Goal: Task Accomplishment & Management: Complete application form

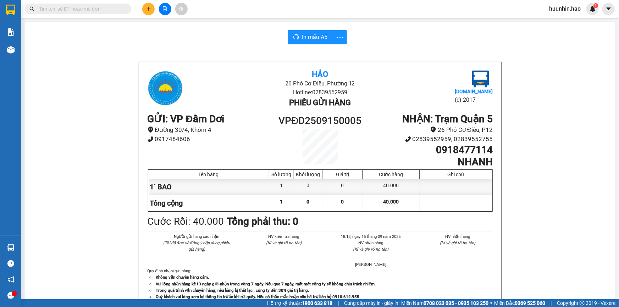
scroll to position [96, 0]
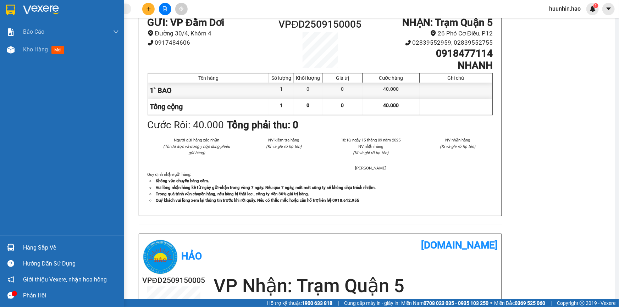
click at [13, 7] on img at bounding box center [10, 10] width 9 height 11
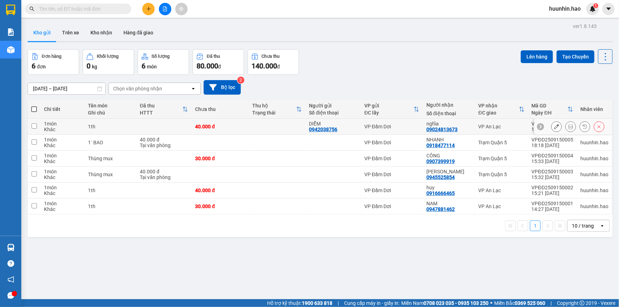
click at [568, 129] on icon at bounding box center [570, 126] width 5 height 5
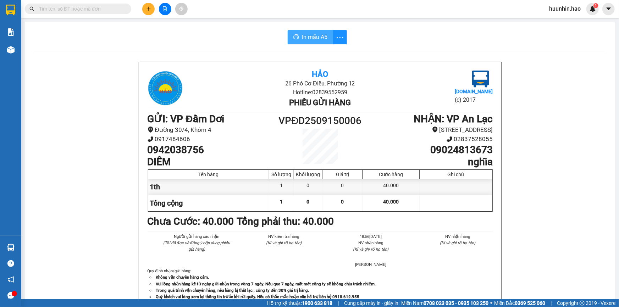
click at [293, 39] on icon "printer" at bounding box center [296, 37] width 6 height 6
click at [145, 10] on button at bounding box center [148, 9] width 12 height 12
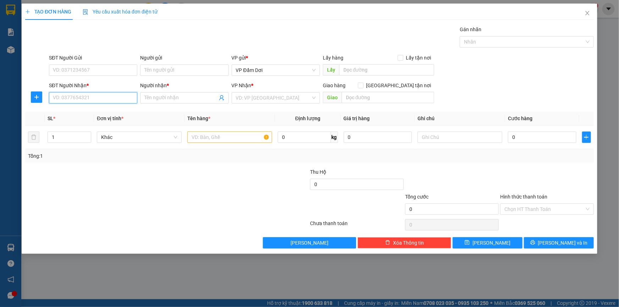
drag, startPoint x: 76, startPoint y: 99, endPoint x: 106, endPoint y: 105, distance: 30.0
click at [89, 102] on input "SĐT Người Nhận *" at bounding box center [93, 97] width 88 height 11
type input "3"
drag, startPoint x: 110, startPoint y: 115, endPoint x: 108, endPoint y: 119, distance: 4.8
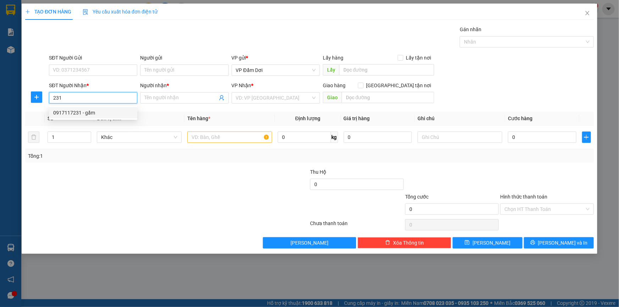
click at [110, 114] on div "0917117231 - gấm" at bounding box center [93, 113] width 80 height 8
type input "0917117231"
type input "gấm"
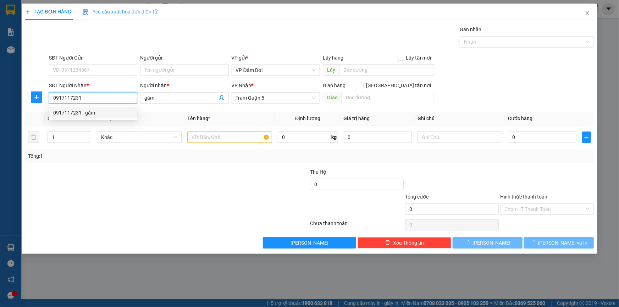
type input "240.000"
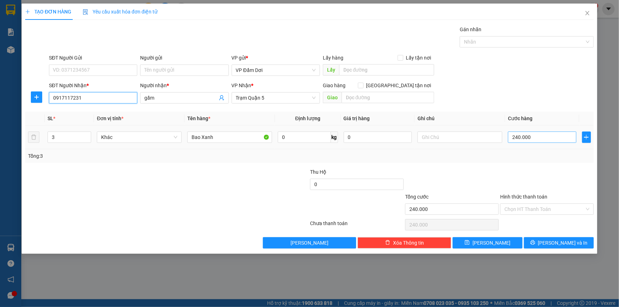
type input "0917117231"
click at [540, 142] on input "240.000" at bounding box center [542, 137] width 68 height 11
type input "0"
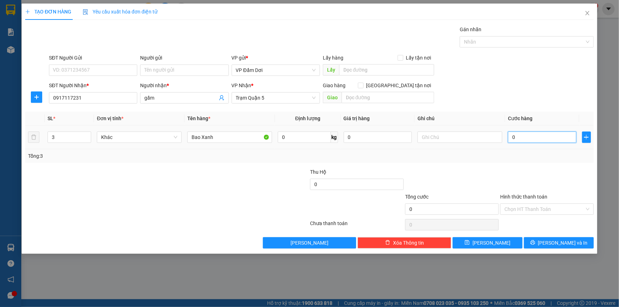
type input "3"
type input "003"
type input "30"
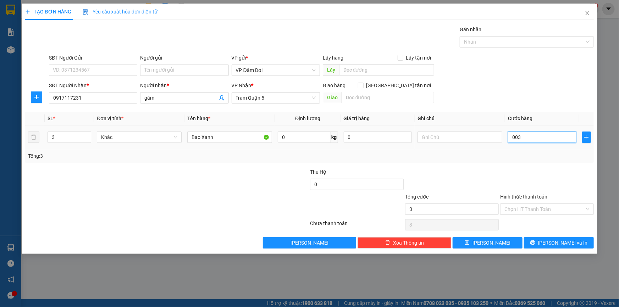
type input "0.030"
type input "300"
type input "00.300"
type input "3.000"
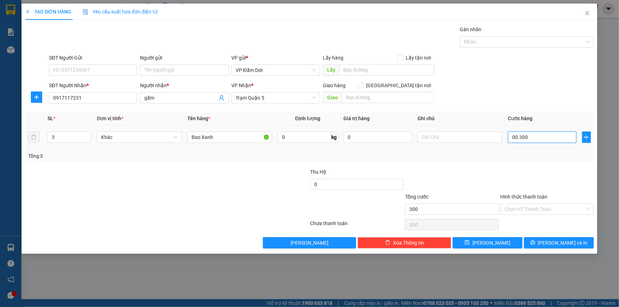
type input "3.000"
type input "0.003.000"
type input "30.000"
type input "0.030.000"
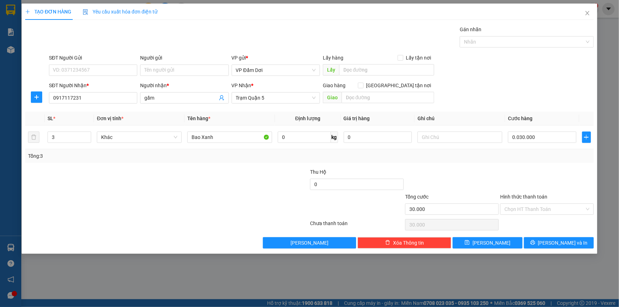
click at [481, 84] on div "SĐT Người Nhận * 0917117231 Người nhận * gấm VP Nhận * Trạm Quận 5 Giao hàng [G…" at bounding box center [322, 94] width 548 height 25
type input "30.000"
drag, startPoint x: 524, startPoint y: 206, endPoint x: 519, endPoint y: 230, distance: 24.6
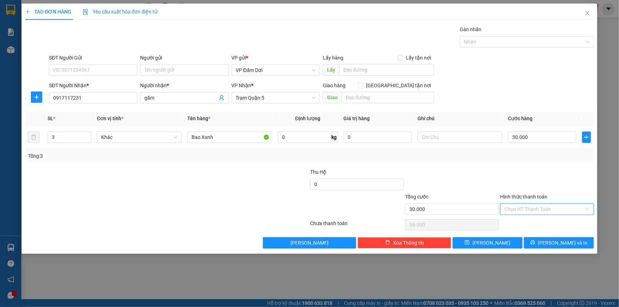
click at [524, 206] on input "Hình thức thanh toán" at bounding box center [544, 209] width 80 height 11
click at [521, 227] on div "Tại văn phòng" at bounding box center [546, 224] width 85 height 8
type input "0"
click at [236, 142] on input "Bao Xanh" at bounding box center [229, 137] width 85 height 11
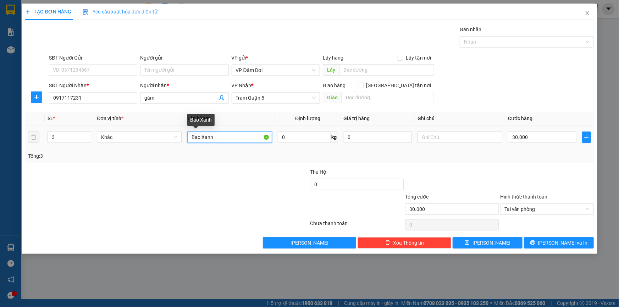
click at [236, 142] on input "Bao Xanh" at bounding box center [229, 137] width 85 height 11
type input "1"
type input "BỊCH"
click at [221, 171] on div at bounding box center [262, 180] width 95 height 25
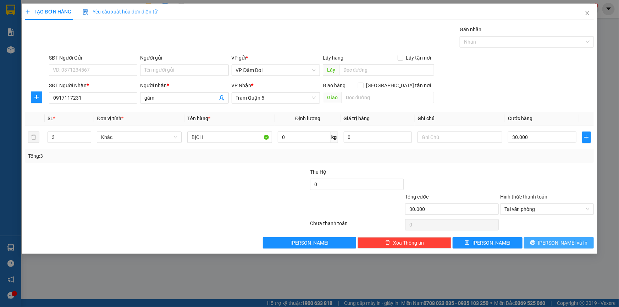
click at [553, 246] on span "[PERSON_NAME] và In" at bounding box center [563, 243] width 50 height 8
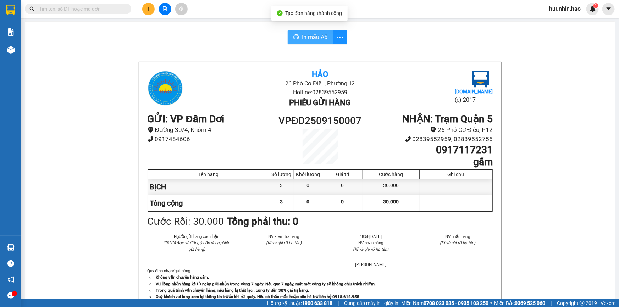
drag, startPoint x: 305, startPoint y: 40, endPoint x: 297, endPoint y: 49, distance: 12.1
click at [305, 39] on span "In mẫu A5" at bounding box center [315, 37] width 26 height 9
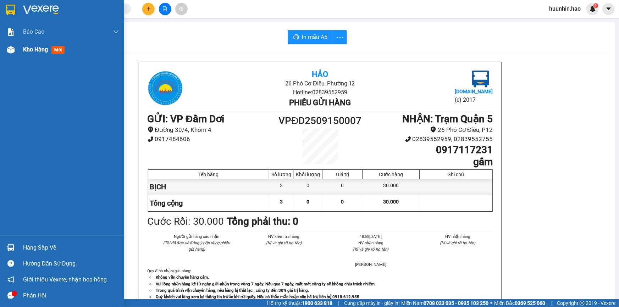
click at [44, 53] on div "Kho hàng mới" at bounding box center [45, 49] width 44 height 9
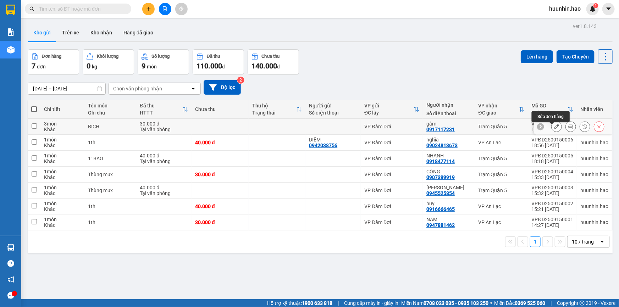
click at [554, 128] on icon at bounding box center [556, 126] width 5 height 5
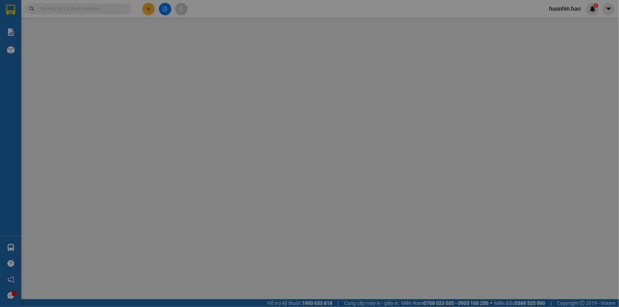
type input "0917117231"
type input "gấm"
type input "30.000"
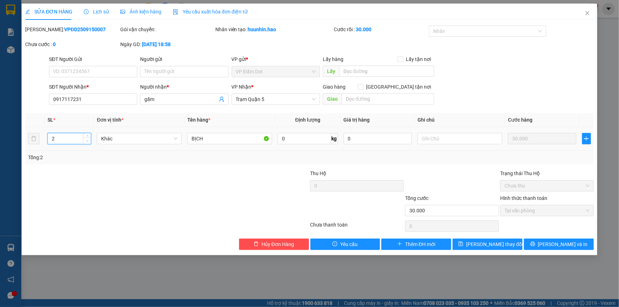
click at [88, 141] on icon "down" at bounding box center [87, 141] width 2 height 2
type input "1"
click at [88, 141] on icon "down" at bounding box center [87, 141] width 2 height 2
click at [163, 166] on div "Total Paid Fee 30.000 Total UnPaid Fee 0 Cash Collection Total Fee Mã ĐH: VPĐD2…" at bounding box center [309, 138] width 569 height 225
click at [554, 242] on span "[PERSON_NAME] và In" at bounding box center [563, 245] width 50 height 8
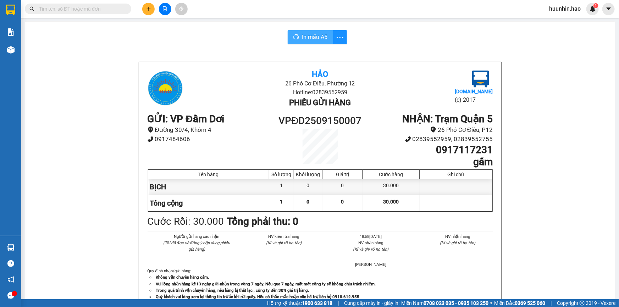
click at [305, 42] on button "In mẫu A5" at bounding box center [310, 37] width 45 height 14
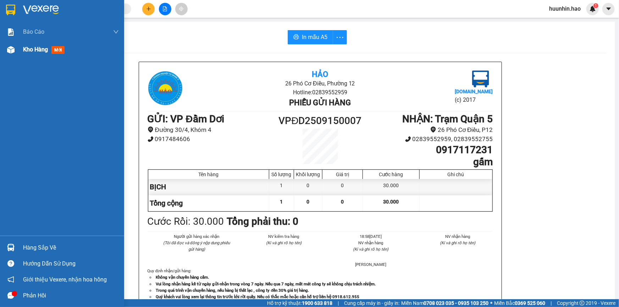
drag, startPoint x: 288, startPoint y: 266, endPoint x: 38, endPoint y: 57, distance: 326.0
click at [15, 53] on div at bounding box center [11, 50] width 12 height 12
click at [15, 52] on div at bounding box center [11, 50] width 12 height 12
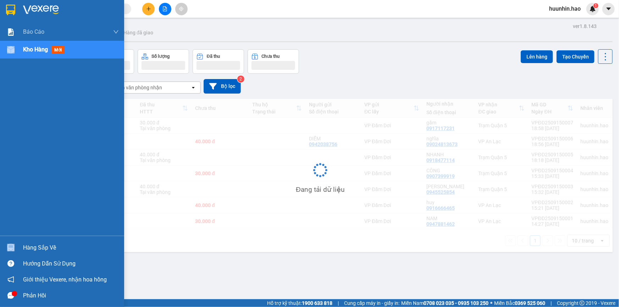
click at [40, 54] on div "Kho hàng mới" at bounding box center [71, 50] width 96 height 18
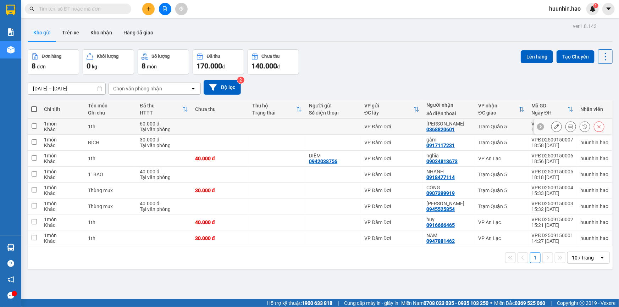
click at [566, 127] on button at bounding box center [571, 127] width 10 height 12
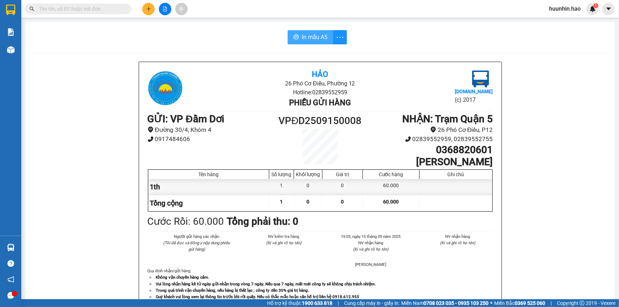
click at [302, 35] on span "In mẫu A5" at bounding box center [315, 37] width 26 height 9
click at [314, 33] on span "In mẫu A5" at bounding box center [315, 37] width 26 height 9
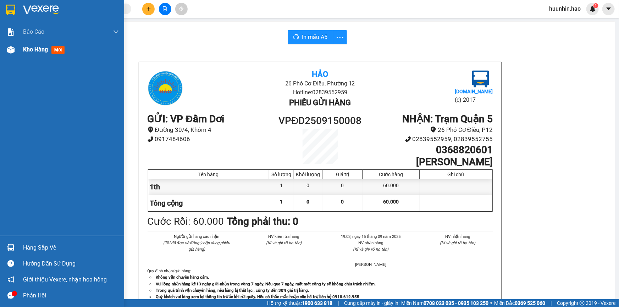
click at [47, 50] on span "Kho hàng" at bounding box center [35, 49] width 25 height 7
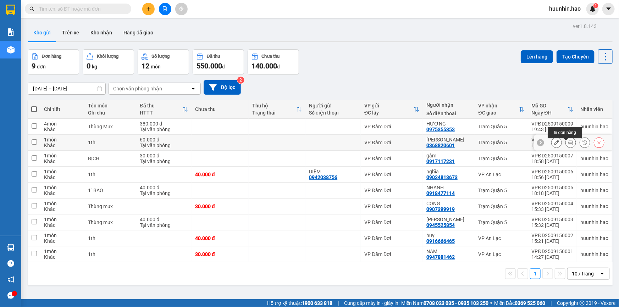
click at [568, 145] on icon at bounding box center [570, 142] width 5 height 5
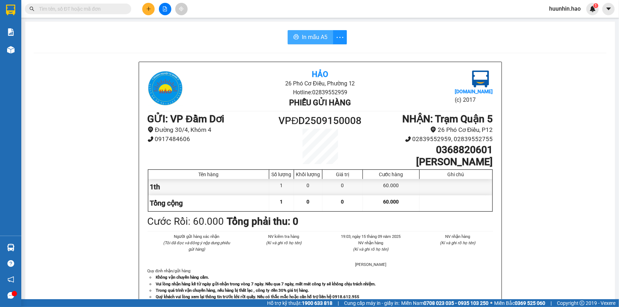
click at [310, 38] on span "In mẫu A5" at bounding box center [315, 37] width 26 height 9
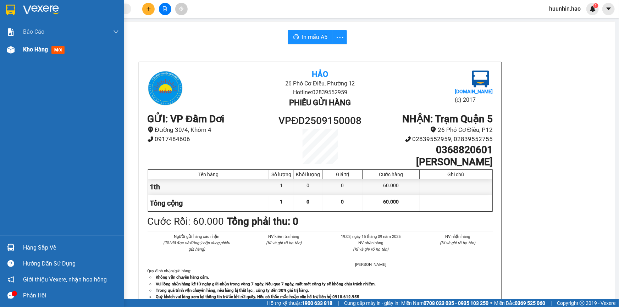
click at [27, 50] on span "Kho hàng" at bounding box center [35, 49] width 25 height 7
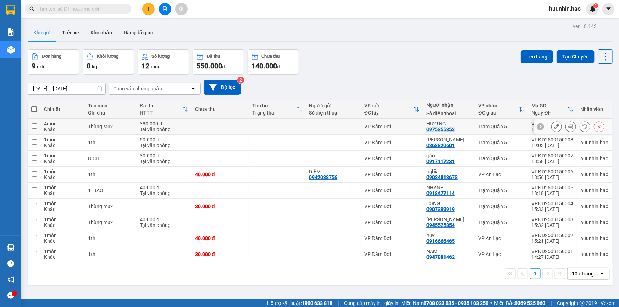
click at [568, 128] on icon at bounding box center [570, 126] width 5 height 5
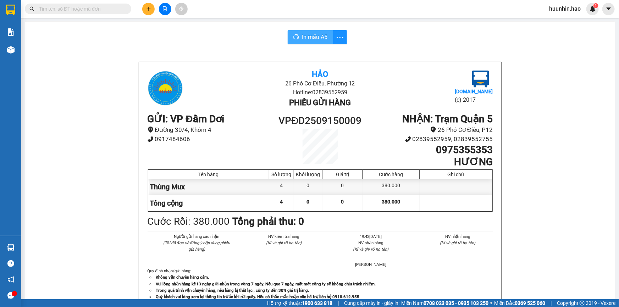
click at [308, 37] on span "In mẫu A5" at bounding box center [315, 37] width 26 height 9
click at [148, 12] on button at bounding box center [148, 9] width 12 height 12
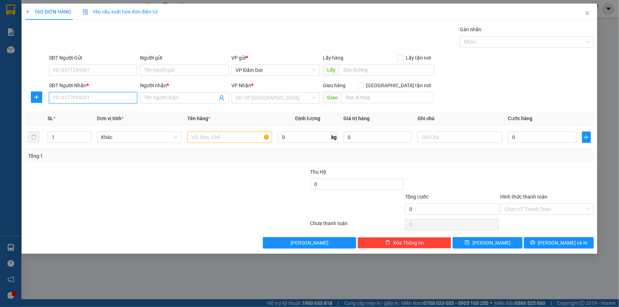
click at [83, 96] on input "SĐT Người Nhận *" at bounding box center [93, 97] width 88 height 11
click at [88, 117] on div "0906666727 - TÂM PHÁT" at bounding box center [93, 112] width 88 height 11
type input "0906666727"
type input "TÂM PHÁT"
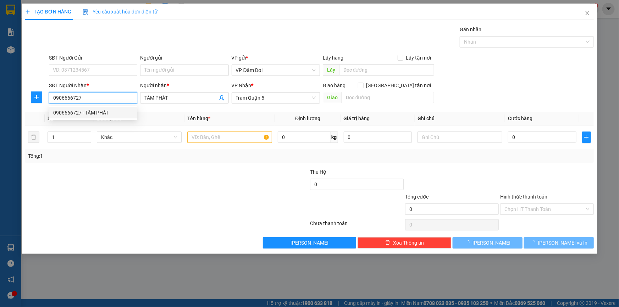
type input "160.000"
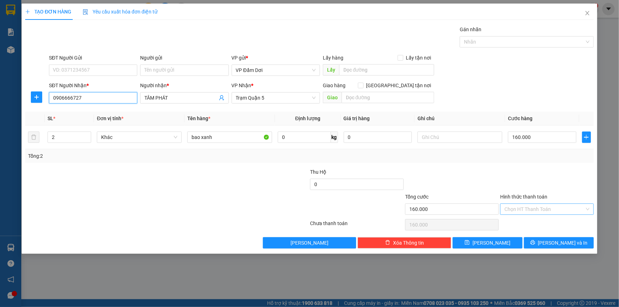
type input "0906666727"
click at [541, 210] on input "Hình thức thanh toán" at bounding box center [544, 209] width 80 height 11
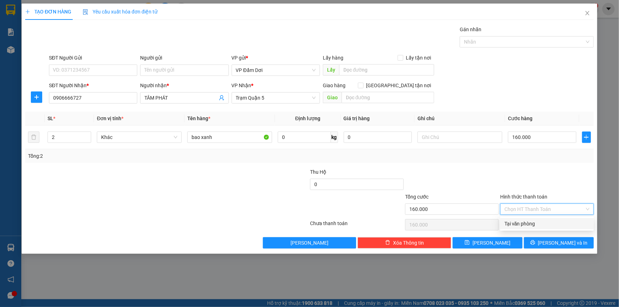
click at [534, 222] on div "Tại văn phòng" at bounding box center [546, 224] width 85 height 8
type input "0"
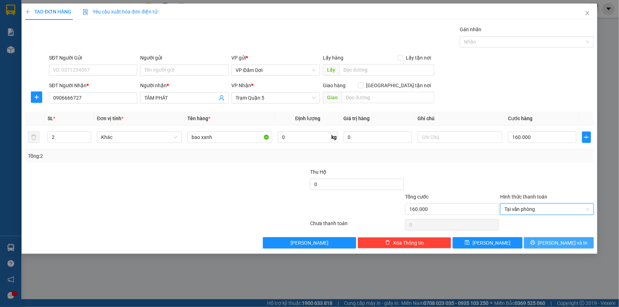
drag, startPoint x: 560, startPoint y: 244, endPoint x: 520, endPoint y: 231, distance: 42.7
click at [559, 243] on span "[PERSON_NAME] và In" at bounding box center [563, 243] width 50 height 8
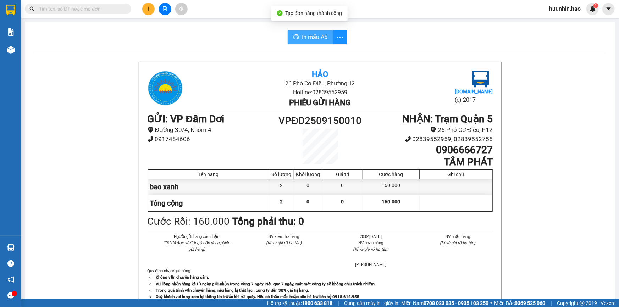
drag, startPoint x: 315, startPoint y: 39, endPoint x: 267, endPoint y: 42, distance: 48.4
click at [315, 38] on span "In mẫu A5" at bounding box center [315, 37] width 26 height 9
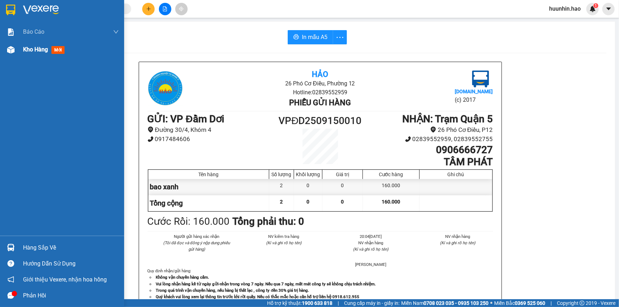
click at [15, 51] on div at bounding box center [11, 50] width 12 height 12
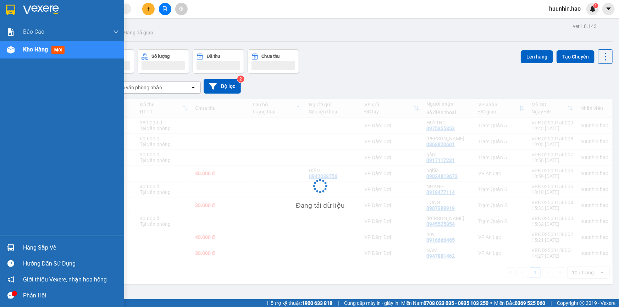
click at [17, 51] on div at bounding box center [11, 50] width 12 height 12
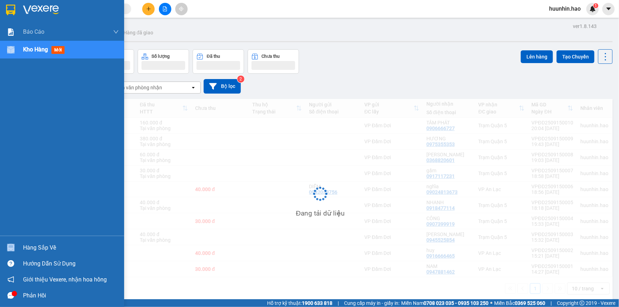
click at [37, 51] on span "Kho hàng" at bounding box center [35, 49] width 25 height 7
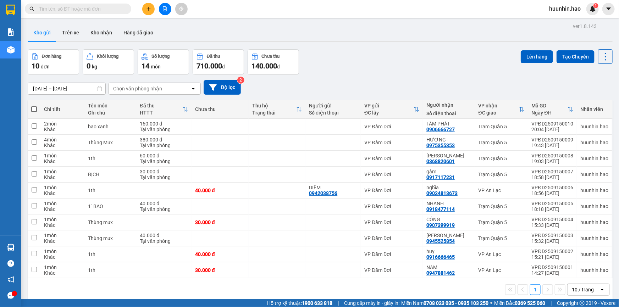
click at [45, 36] on button "Kho gửi" at bounding box center [42, 32] width 29 height 17
click at [568, 128] on icon at bounding box center [570, 126] width 5 height 5
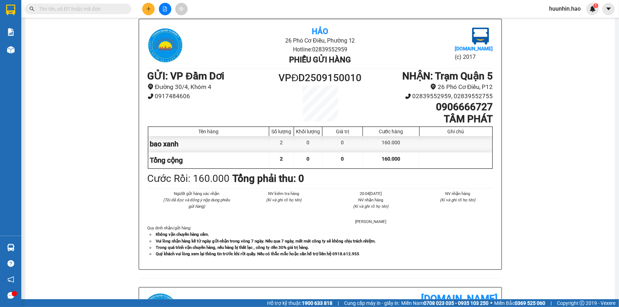
scroll to position [32, 0]
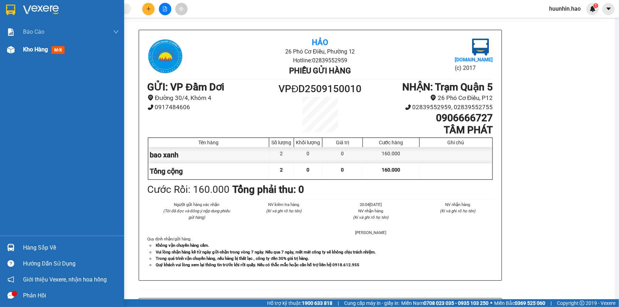
click at [43, 50] on span "Kho hàng" at bounding box center [35, 49] width 25 height 7
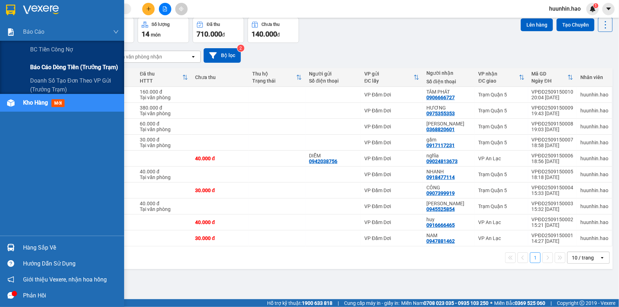
click at [50, 67] on span "Báo cáo dòng tiền (trưởng trạm)" at bounding box center [74, 67] width 88 height 9
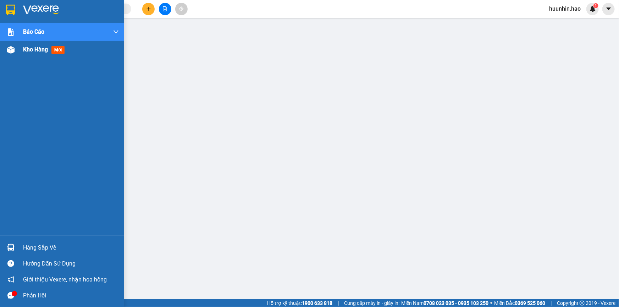
click at [25, 48] on span "Kho hàng" at bounding box center [35, 49] width 25 height 7
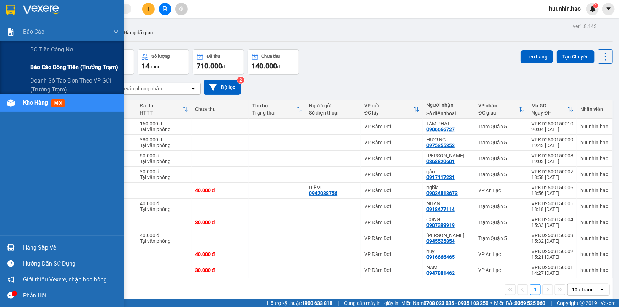
drag, startPoint x: 53, startPoint y: 67, endPoint x: 104, endPoint y: 85, distance: 53.7
click at [54, 66] on span "Báo cáo dòng tiền (trưởng trạm)" at bounding box center [73, 67] width 87 height 9
